Goal: Navigation & Orientation: Find specific page/section

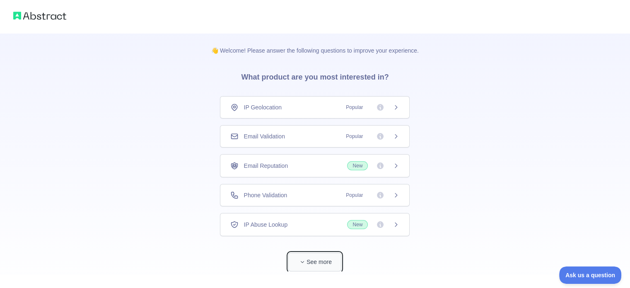
click at [317, 261] on button "See more" at bounding box center [314, 262] width 53 height 19
click at [358, 110] on span "Popular" at bounding box center [354, 107] width 27 height 8
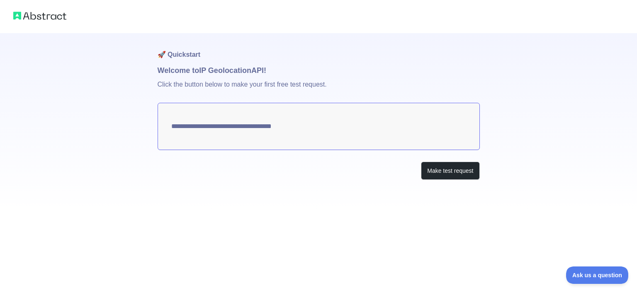
type textarea "**********"
click at [16, 18] on img at bounding box center [39, 16] width 53 height 12
click at [17, 16] on img at bounding box center [39, 16] width 53 height 12
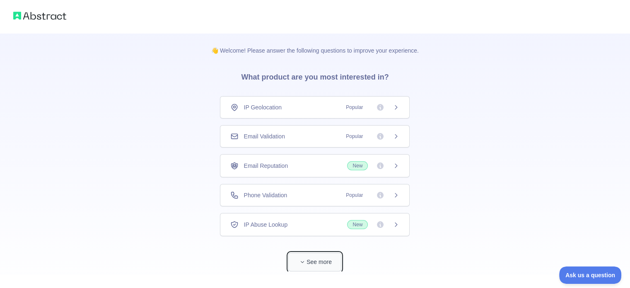
click at [317, 258] on button "See more" at bounding box center [314, 262] width 53 height 19
click at [53, 15] on img at bounding box center [39, 16] width 53 height 12
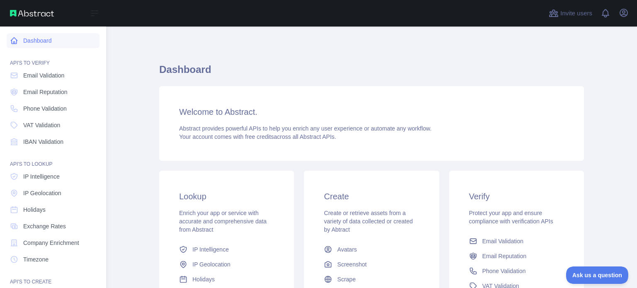
click at [11, 43] on icon at bounding box center [14, 40] width 8 height 8
click at [23, 43] on link "Dashboard" at bounding box center [53, 40] width 93 height 15
